Goal: Task Accomplishment & Management: Manage account settings

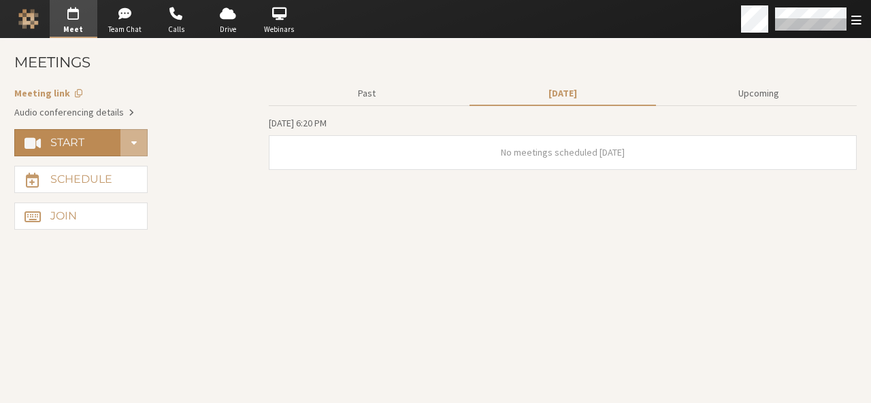
click at [79, 141] on h4 "Start" at bounding box center [67, 142] width 34 height 11
click at [133, 139] on span "Start conference options" at bounding box center [133, 142] width 5 height 10
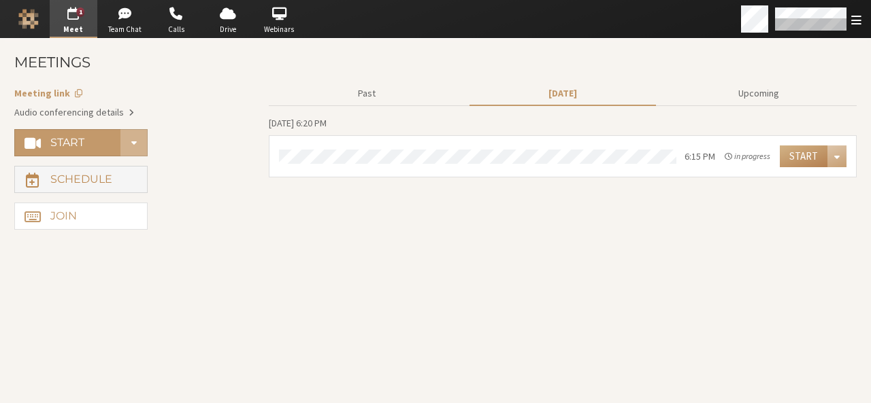
click at [80, 175] on h4 "Schedule" at bounding box center [81, 179] width 62 height 11
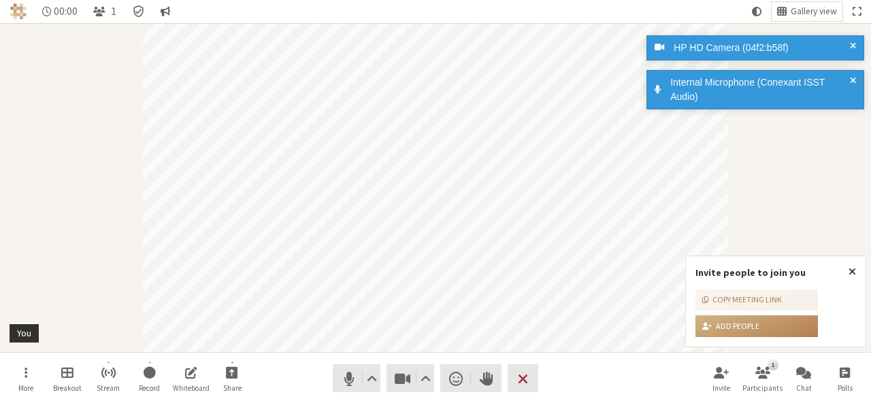
click at [508, 384] on button "Leave" at bounding box center [522, 379] width 31 height 28
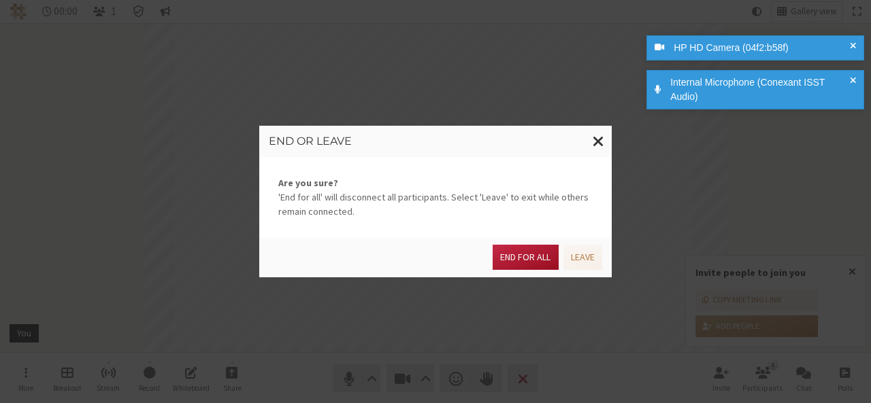
click at [512, 263] on button "End for all" at bounding box center [525, 257] width 65 height 25
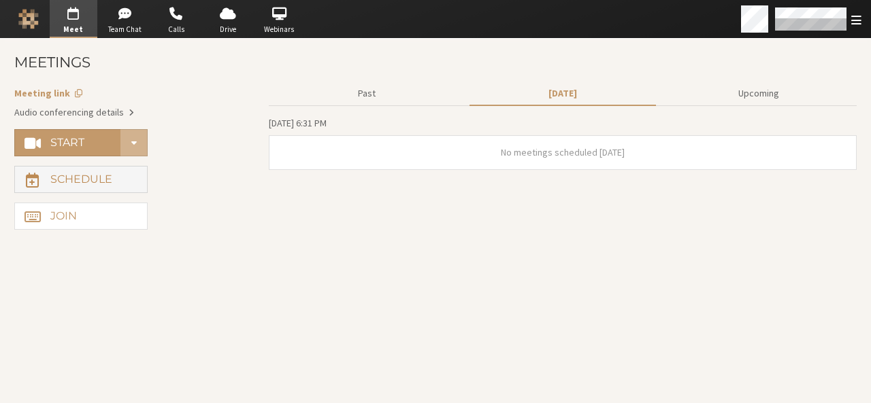
click at [79, 181] on h4 "Schedule" at bounding box center [81, 179] width 62 height 11
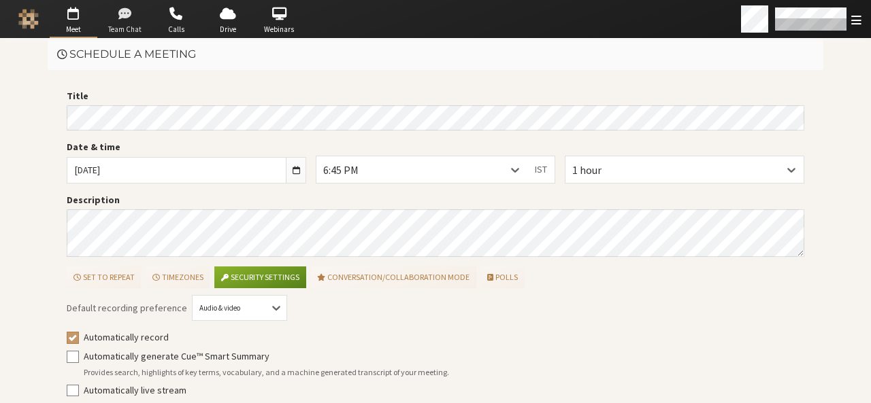
click at [128, 18] on span "button" at bounding box center [125, 14] width 48 height 22
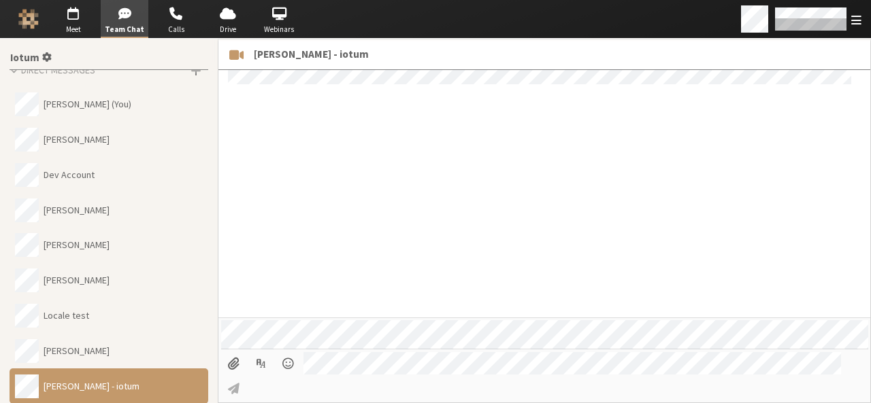
scroll to position [1097, 0]
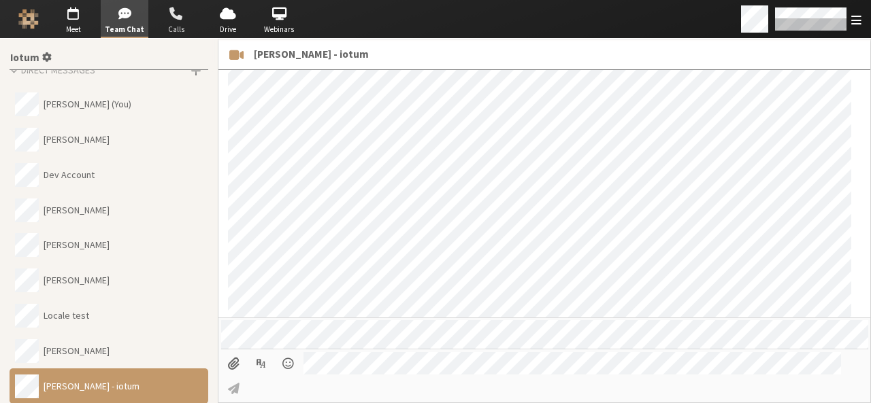
click at [193, 31] on span "Calls" at bounding box center [176, 30] width 48 height 12
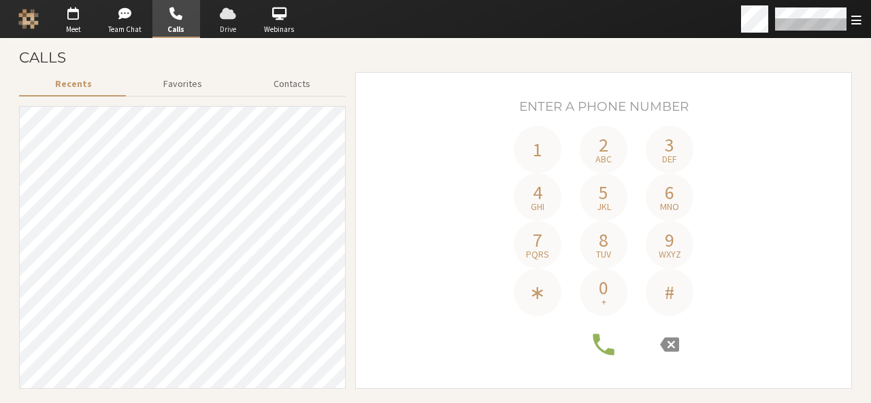
click at [236, 20] on span "button" at bounding box center [228, 14] width 48 height 22
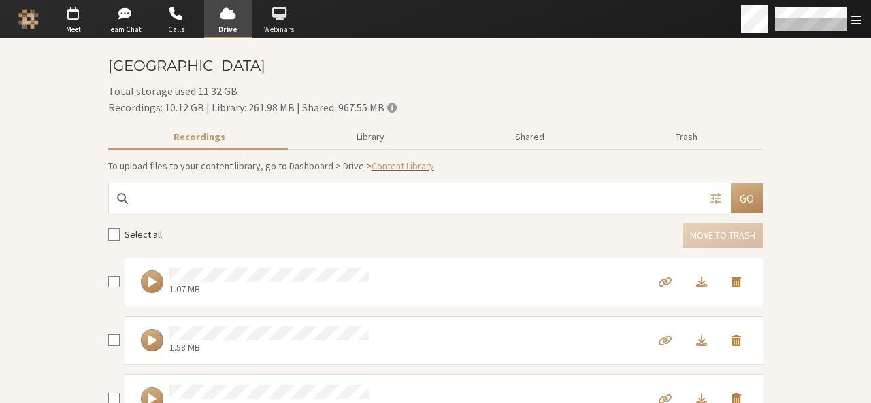
click at [286, 24] on span "Webinars" at bounding box center [279, 30] width 48 height 12
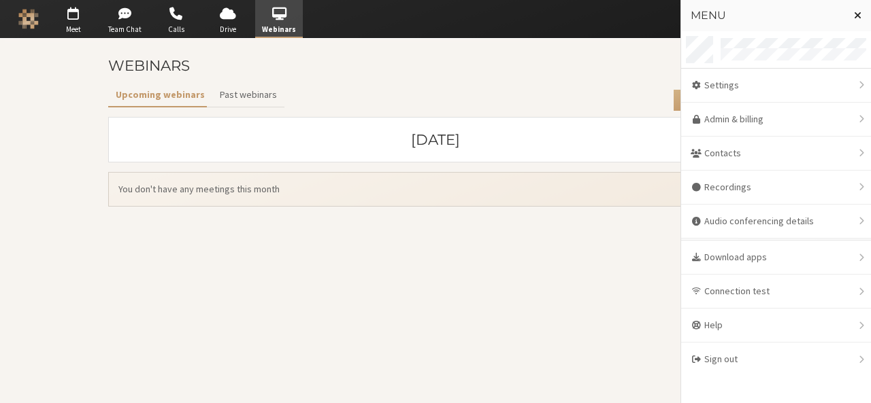
click at [854, 14] on span "Close menu" at bounding box center [857, 15] width 7 height 11
click at [811, 21] on h3 "Menu" at bounding box center [766, 16] width 152 height 12
click at [859, 16] on span "Close menu" at bounding box center [857, 15] width 7 height 11
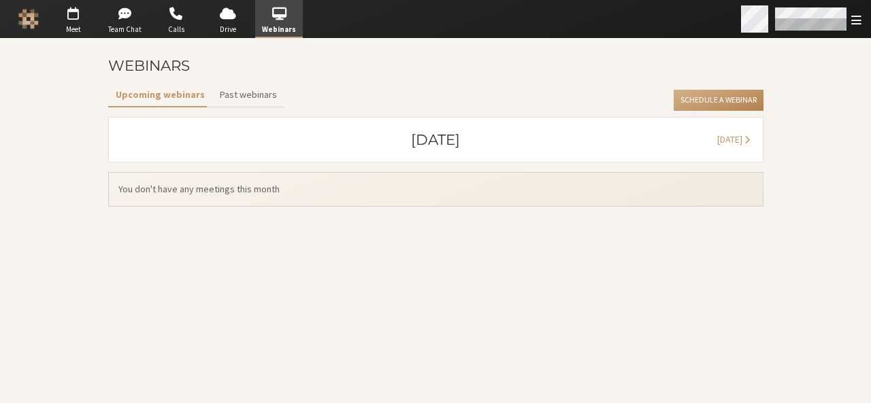
click at [860, 12] on div "Open menu" at bounding box center [856, 19] width 10 height 15
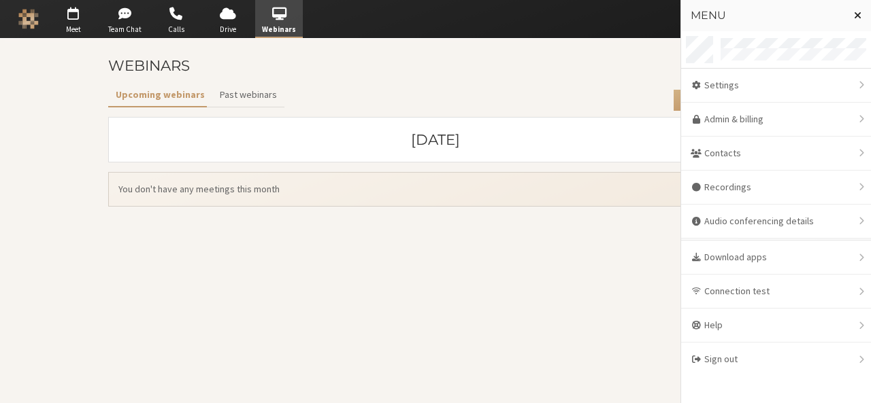
click at [860, 12] on span "Close menu" at bounding box center [857, 15] width 7 height 11
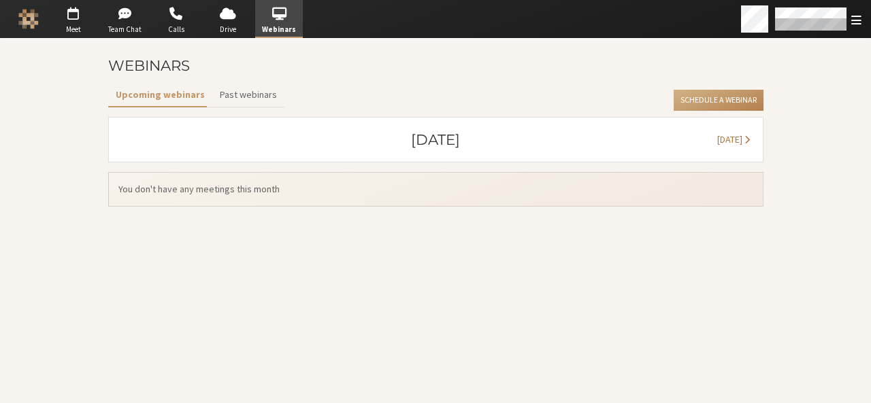
click at [717, 134] on span "November 2025" at bounding box center [729, 139] width 25 height 12
click at [717, 134] on span "December 2025" at bounding box center [729, 139] width 25 height 12
click at [256, 99] on button "Past webinars" at bounding box center [248, 95] width 72 height 24
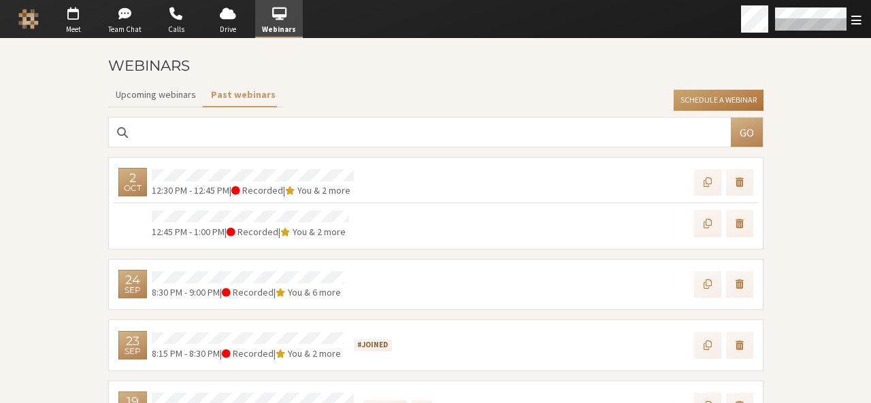
click at [706, 104] on button "Schedule a Webinar" at bounding box center [717, 101] width 89 height 22
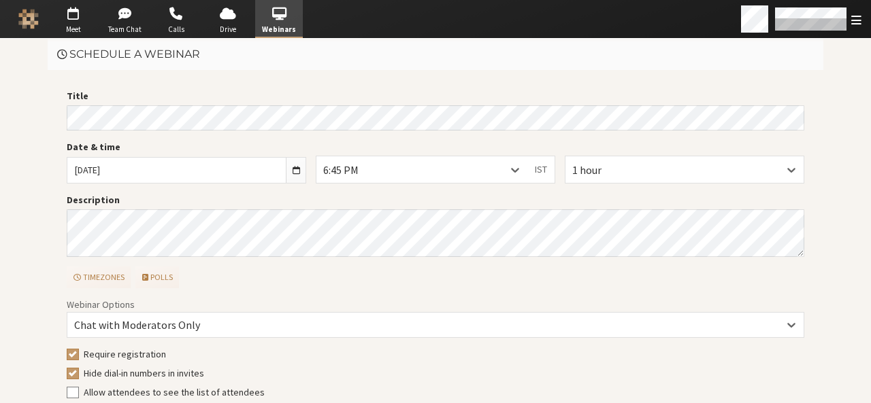
click at [80, 49] on span "Schedule a webinar" at bounding box center [134, 54] width 131 height 13
click at [73, 12] on span "button" at bounding box center [74, 14] width 48 height 22
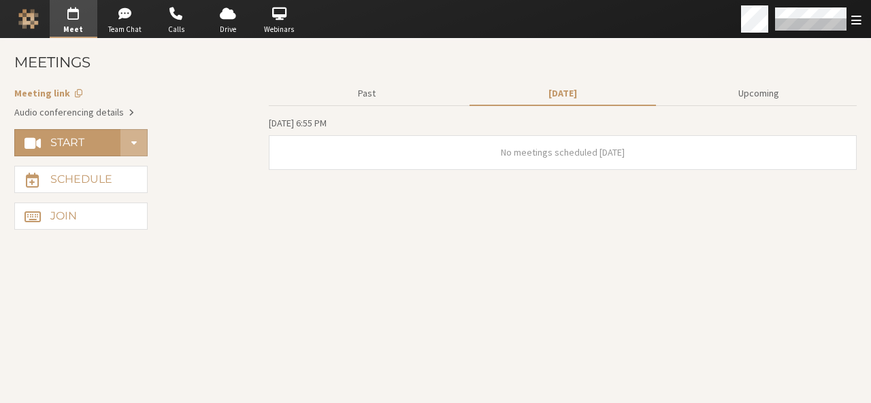
click at [75, 93] on span "Account details" at bounding box center [78, 93] width 7 height 10
click at [129, 107] on span "Account details" at bounding box center [131, 112] width 5 height 10
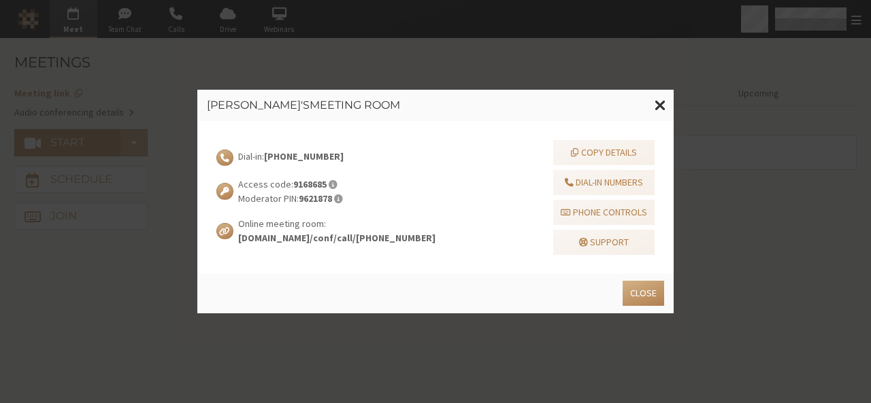
click at [473, 156] on div "Dial-in: +1 647 247 2656 Access code: 9168685 Moderator PIN: 9621878 Online mee…" at bounding box center [435, 197] width 438 height 115
click at [303, 156] on strong "+1 647 247 2656" at bounding box center [304, 156] width 80 height 12
click at [656, 95] on button at bounding box center [660, 105] width 27 height 31
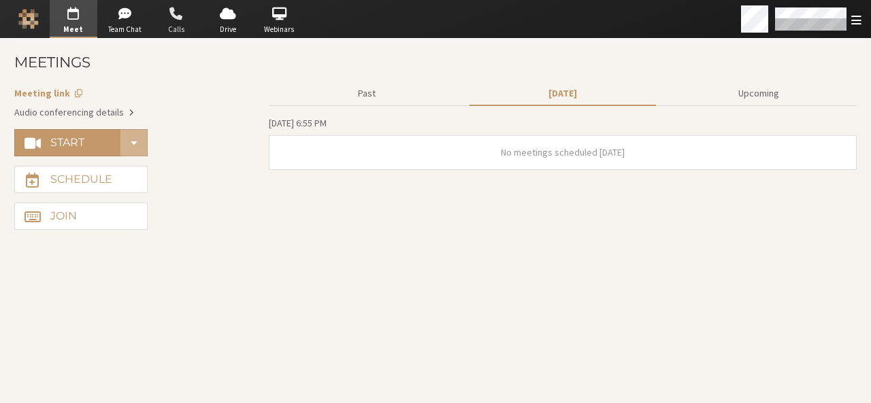
click at [179, 24] on span "Calls" at bounding box center [176, 30] width 48 height 12
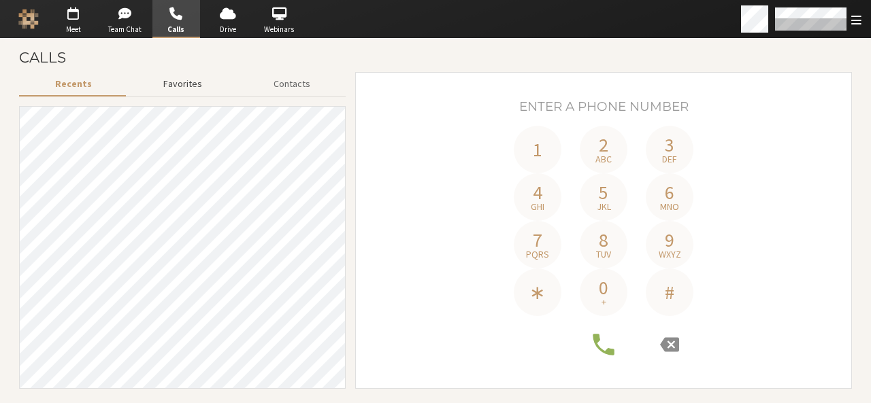
click at [185, 84] on button "Favorites" at bounding box center [182, 84] width 110 height 24
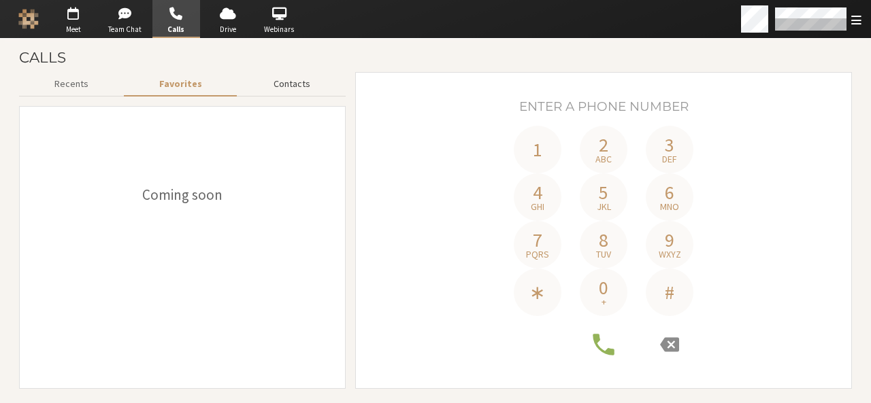
click at [286, 85] on button "Contacts" at bounding box center [291, 84] width 107 height 24
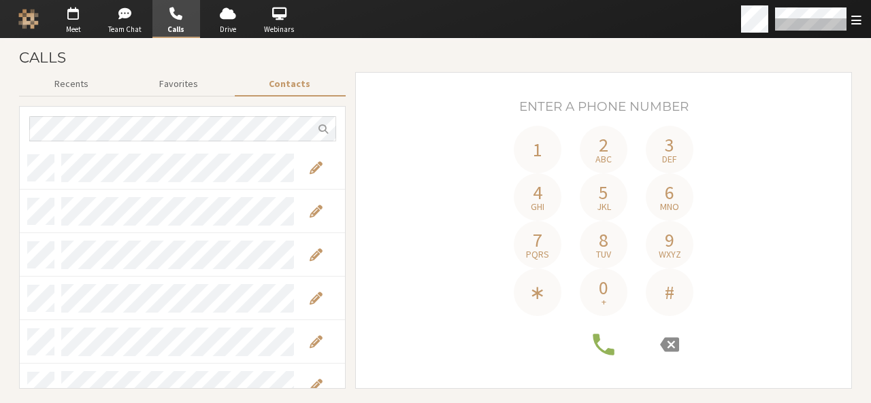
scroll to position [4137, 0]
